Goal: Register for event/course

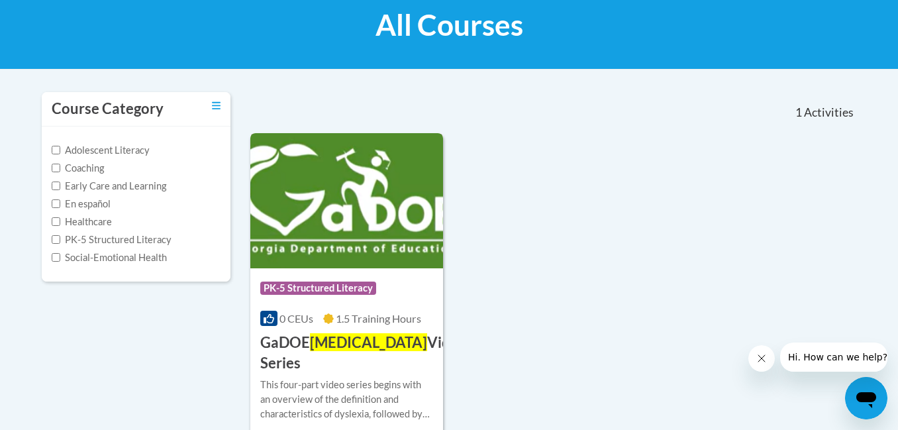
click at [382, 342] on h3 "GaDOE Dyslexia Video Series" at bounding box center [363, 353] width 207 height 41
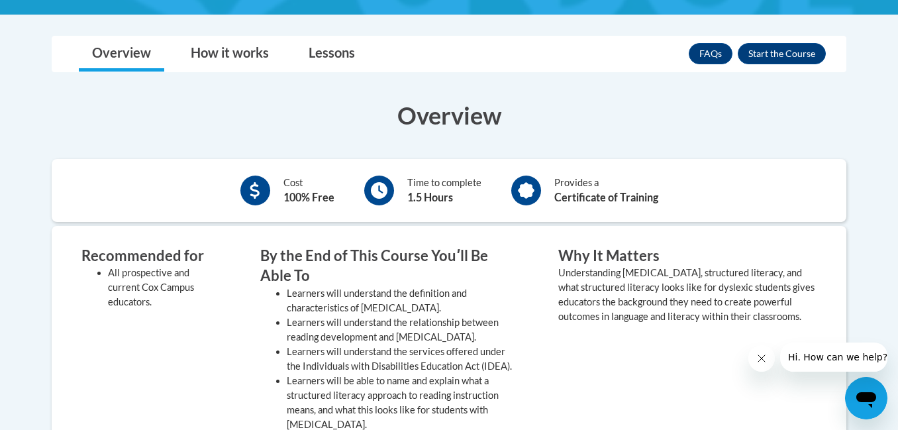
scroll to position [346, 0]
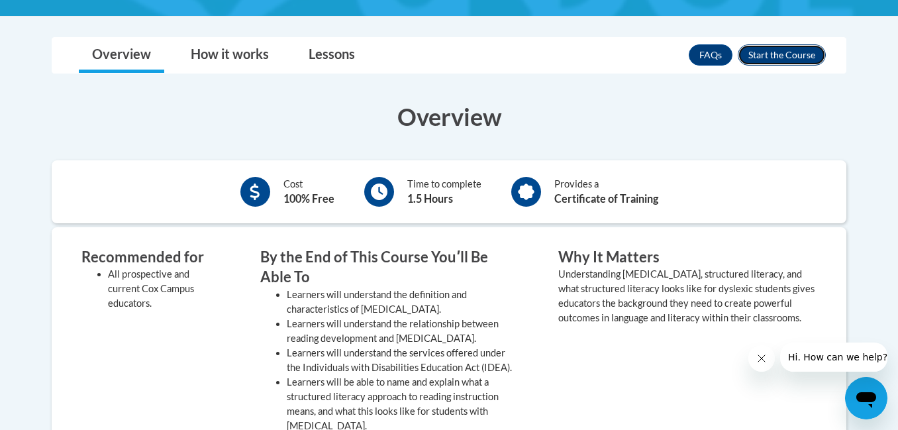
click at [777, 55] on button "Enroll" at bounding box center [782, 54] width 88 height 21
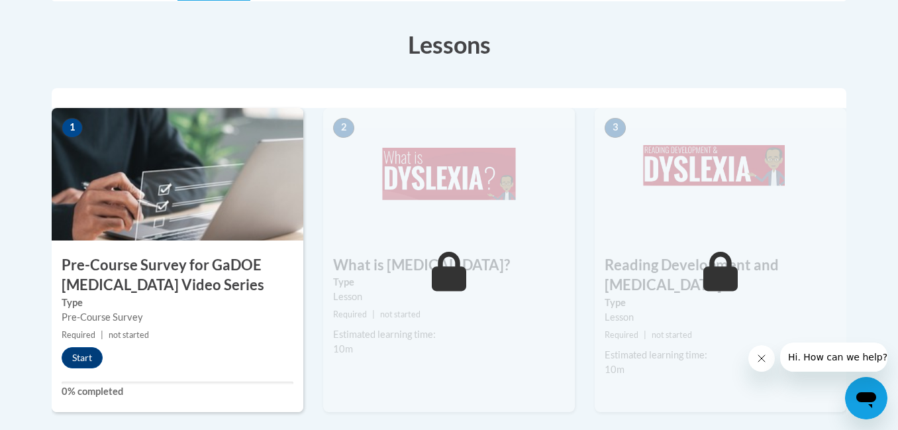
scroll to position [357, 0]
